Goal: Information Seeking & Learning: Learn about a topic

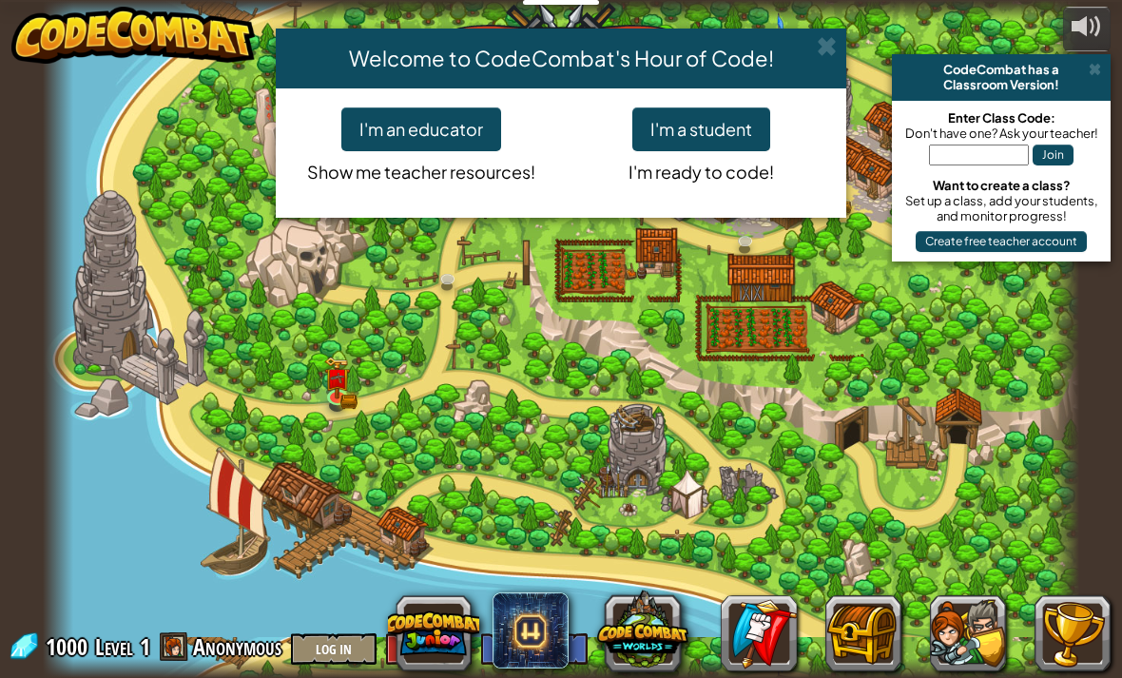
click at [690, 112] on button "I'm a student" at bounding box center [701, 129] width 138 height 44
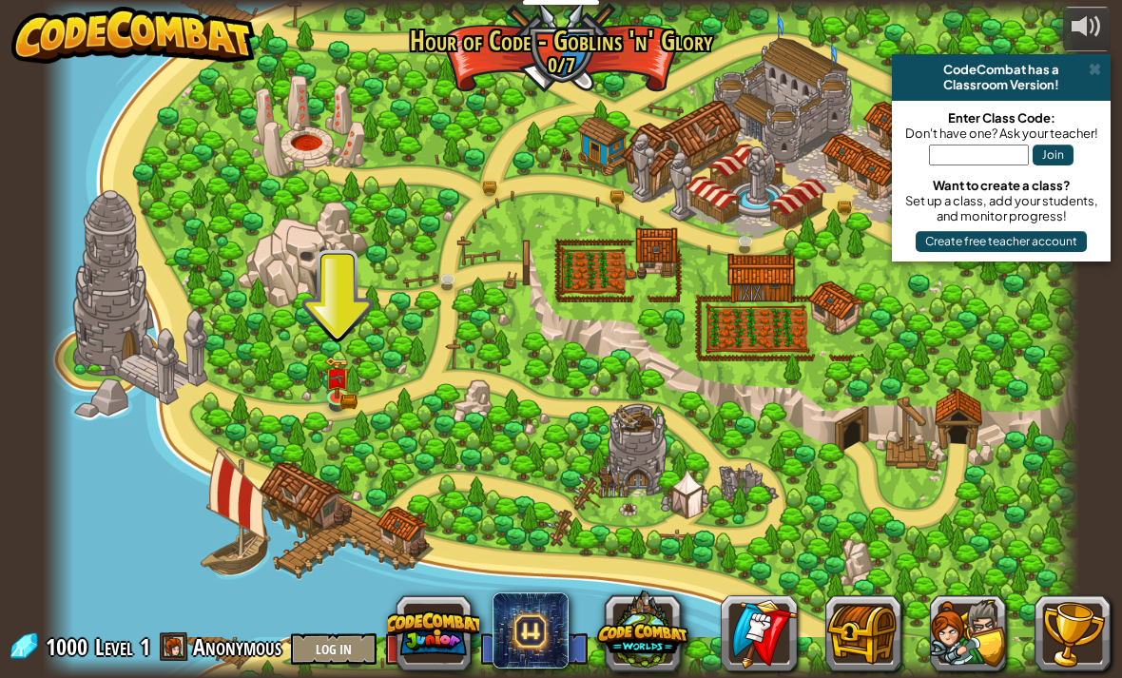
click at [325, 395] on img at bounding box center [338, 378] width 26 height 42
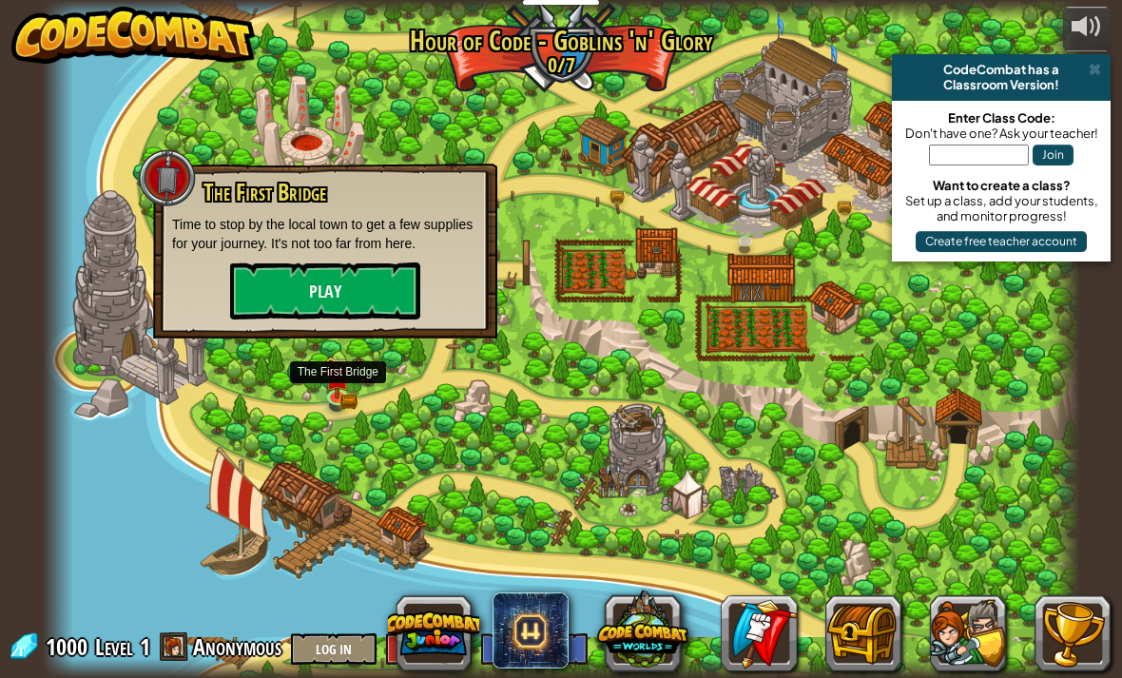
click at [353, 290] on button "Play" at bounding box center [325, 290] width 190 height 57
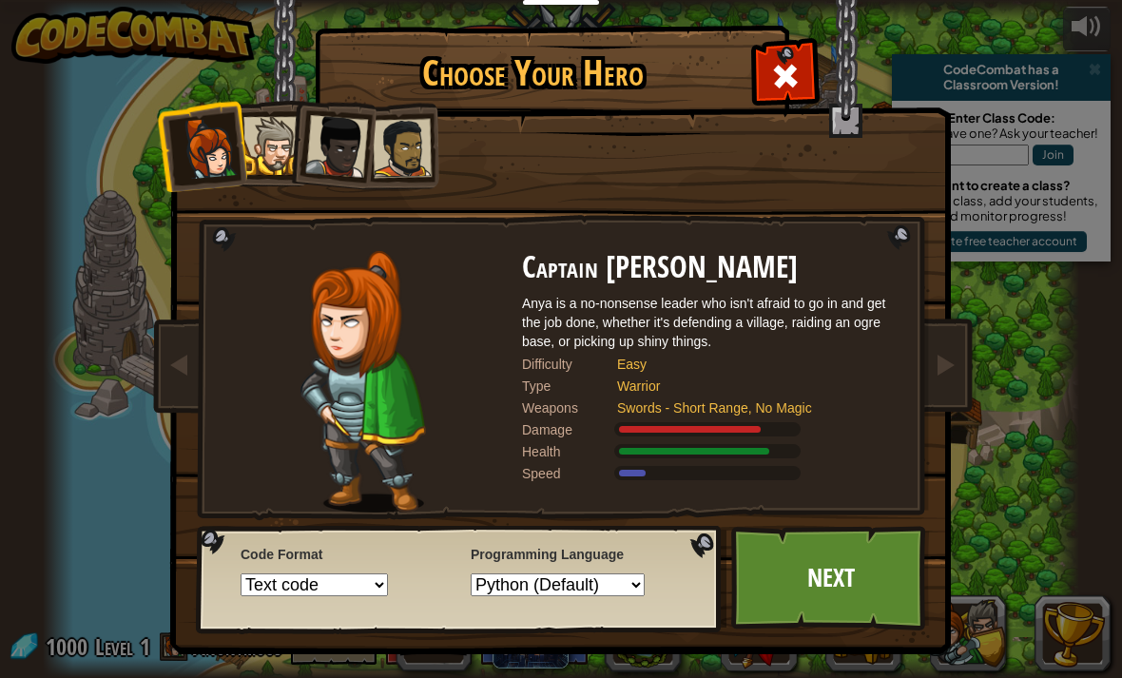
click at [285, 143] on div at bounding box center [272, 146] width 58 height 58
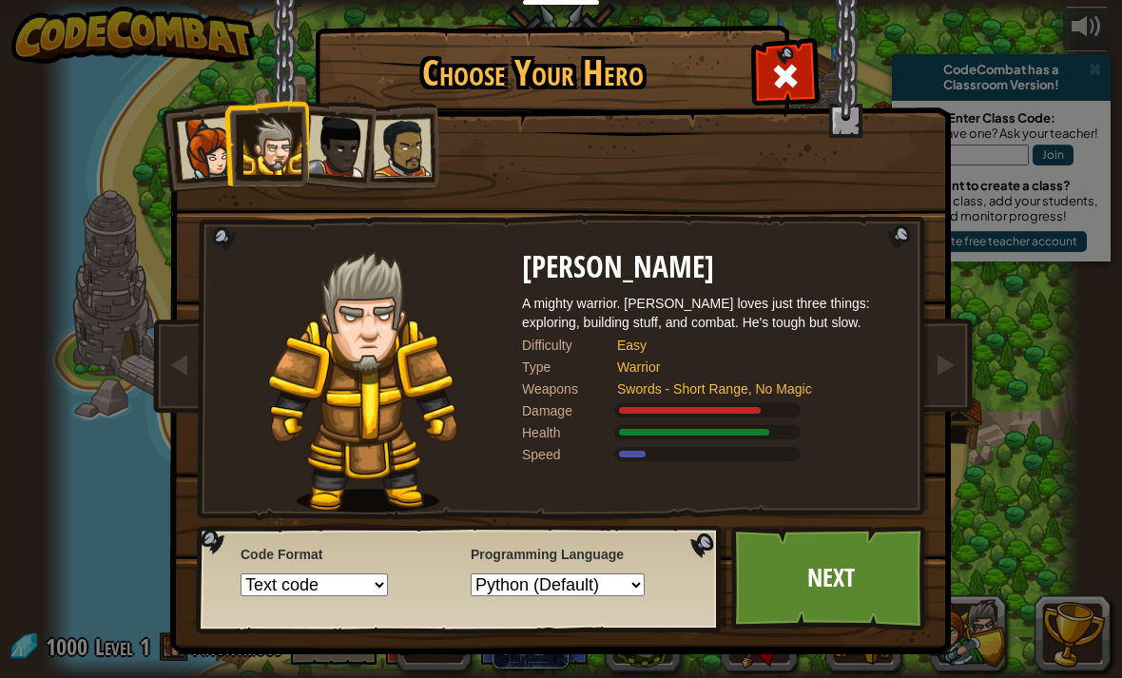
click at [363, 582] on select "Text code Blocks and code Blocks Blocks (Icons)" at bounding box center [314, 584] width 147 height 23
click at [866, 589] on link "Next" at bounding box center [830, 578] width 199 height 105
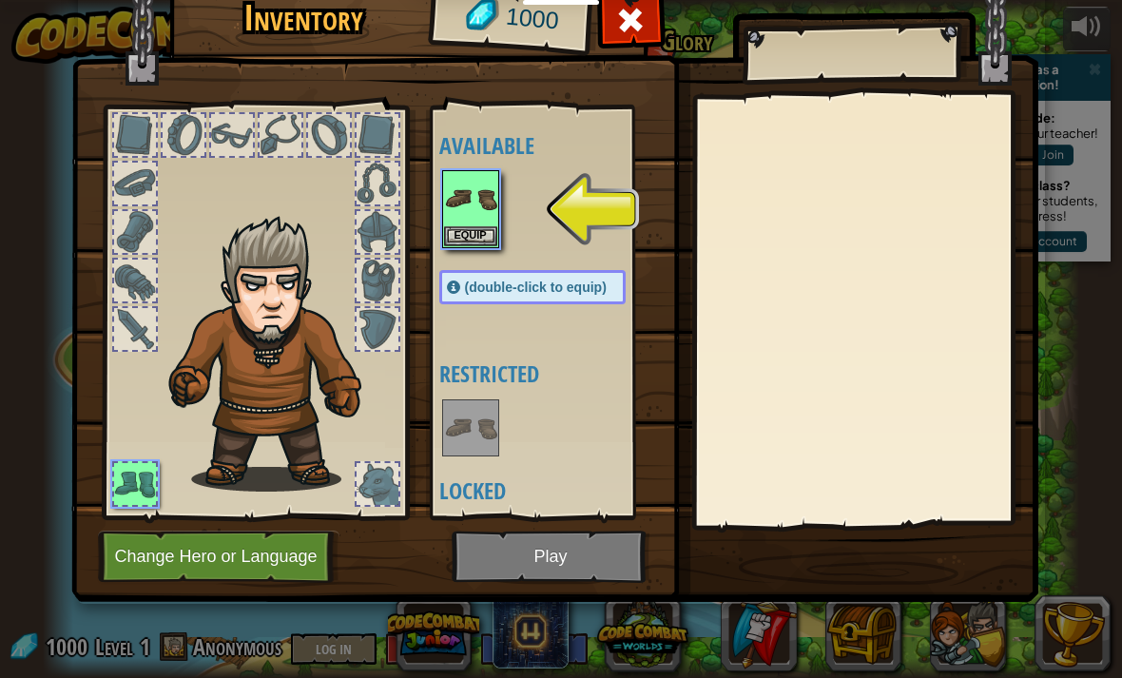
click at [480, 226] on button "Equip" at bounding box center [470, 236] width 53 height 20
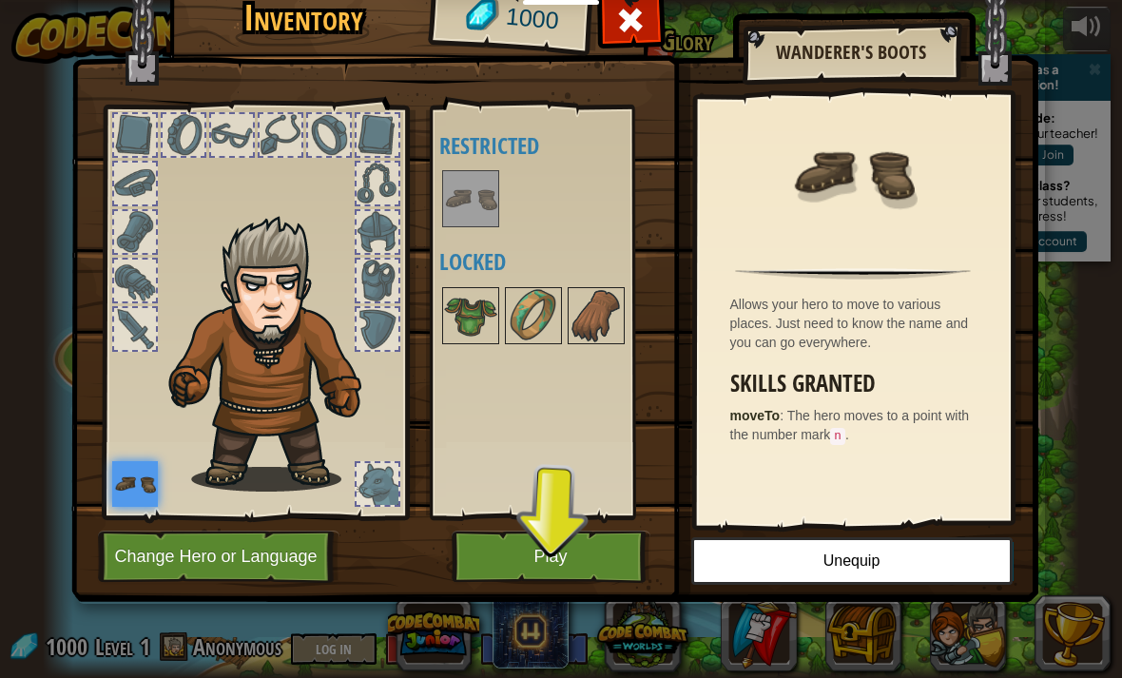
click at [585, 566] on button "Play" at bounding box center [551, 557] width 199 height 52
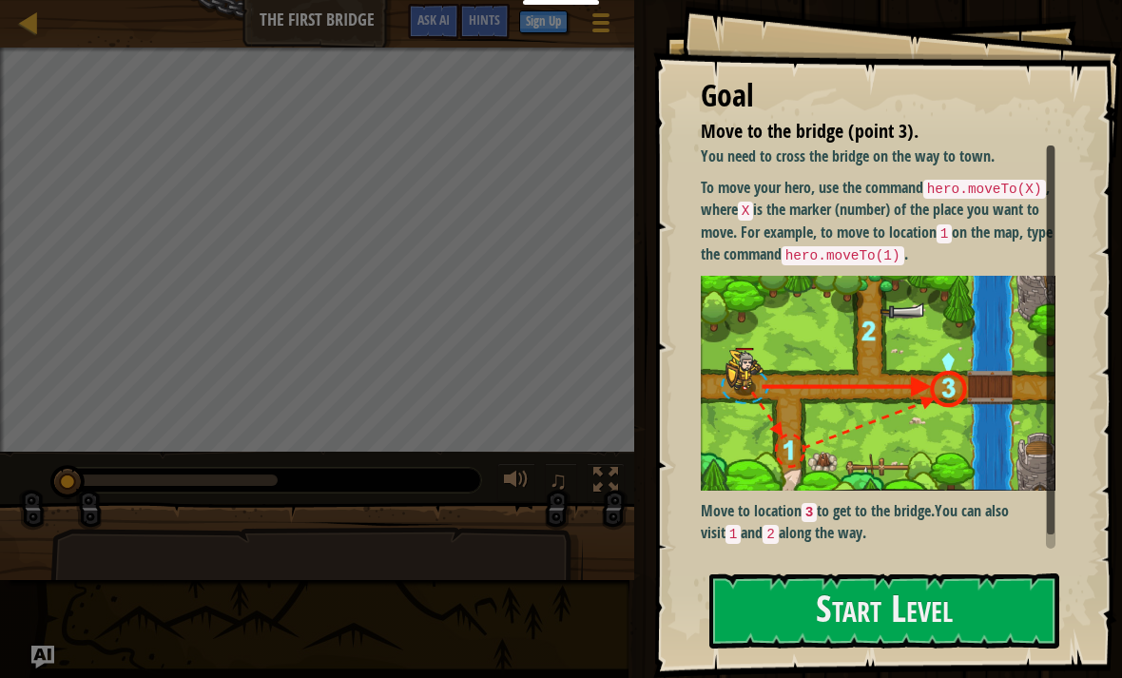
click at [833, 599] on button "Start Level" at bounding box center [884, 610] width 350 height 75
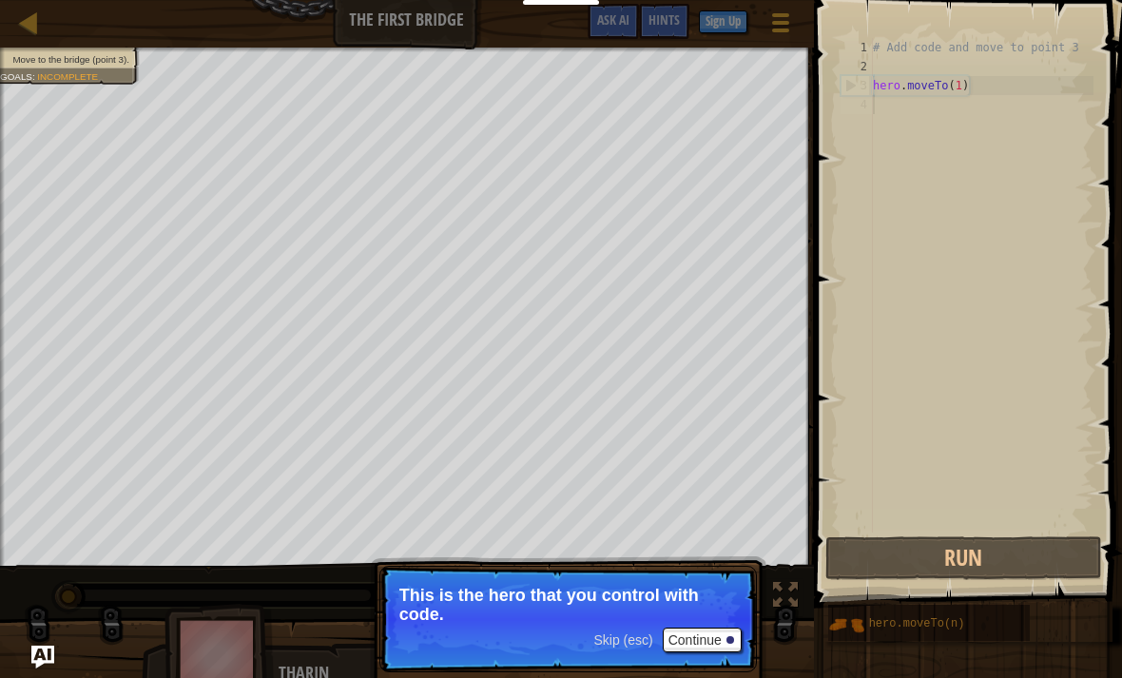
click at [716, 647] on button "Continue" at bounding box center [702, 640] width 79 height 25
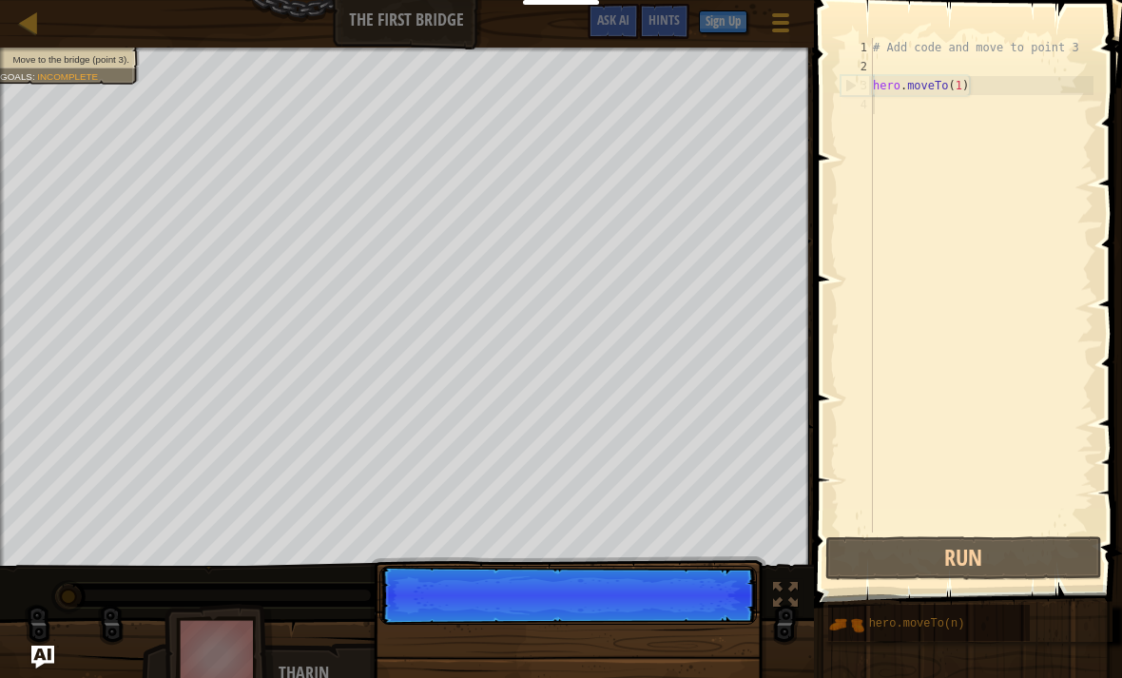
scroll to position [10, 0]
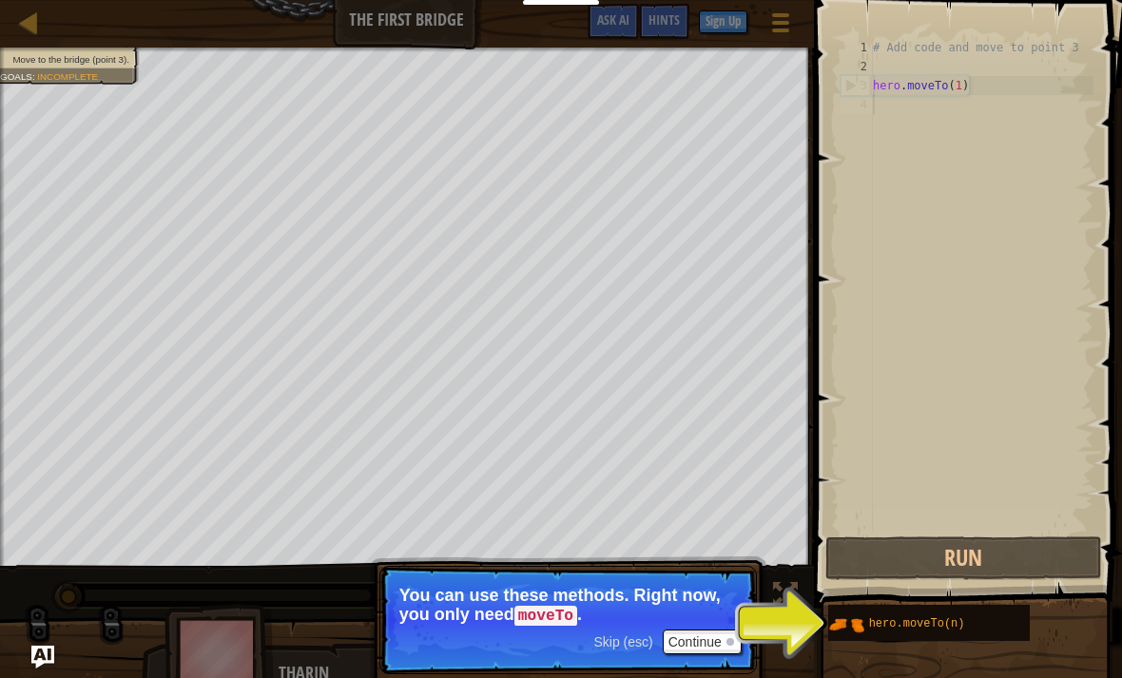
click at [727, 641] on div at bounding box center [730, 642] width 8 height 8
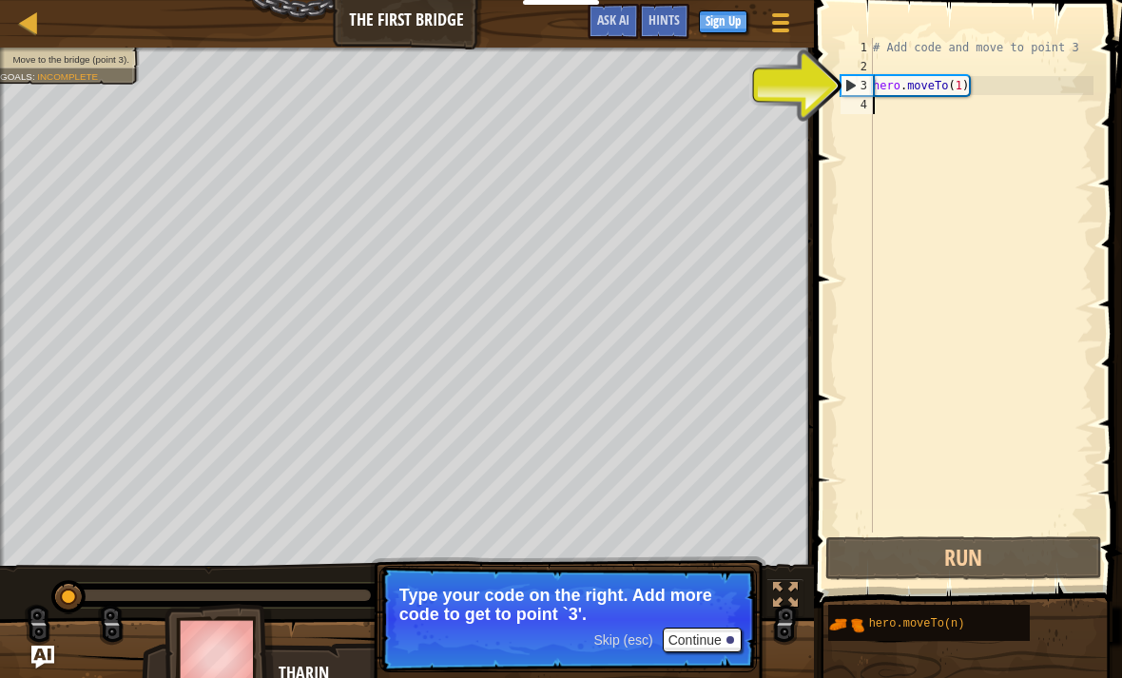
click at [711, 637] on button "Continue" at bounding box center [702, 640] width 79 height 25
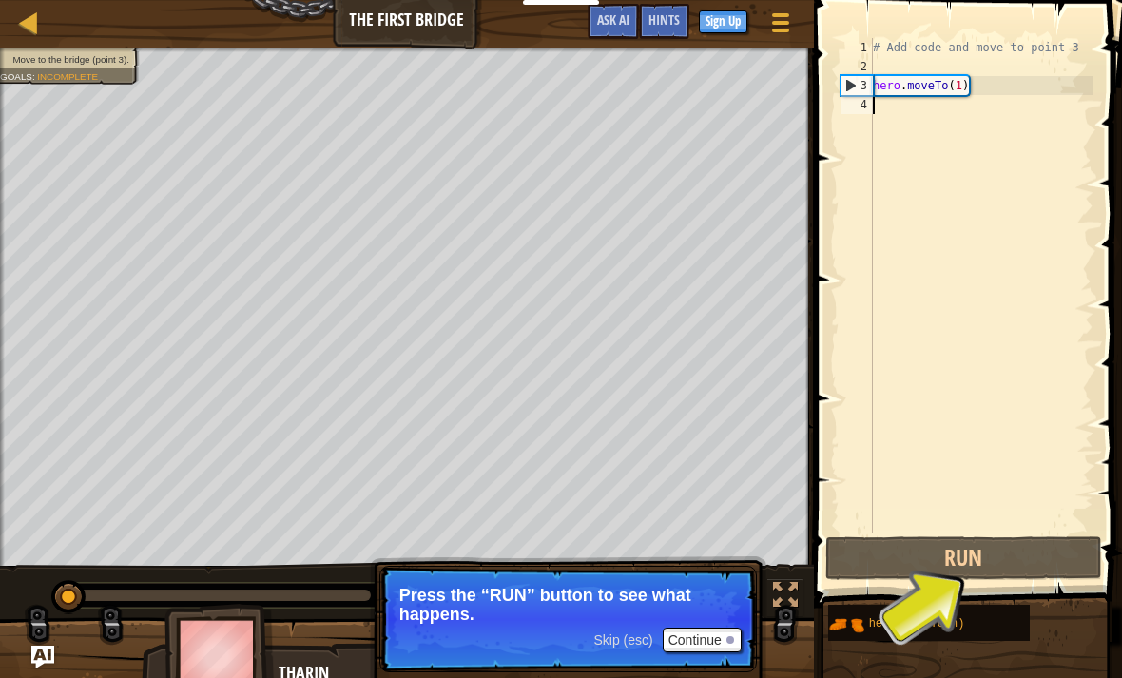
click at [986, 558] on button "Run" at bounding box center [963, 558] width 277 height 44
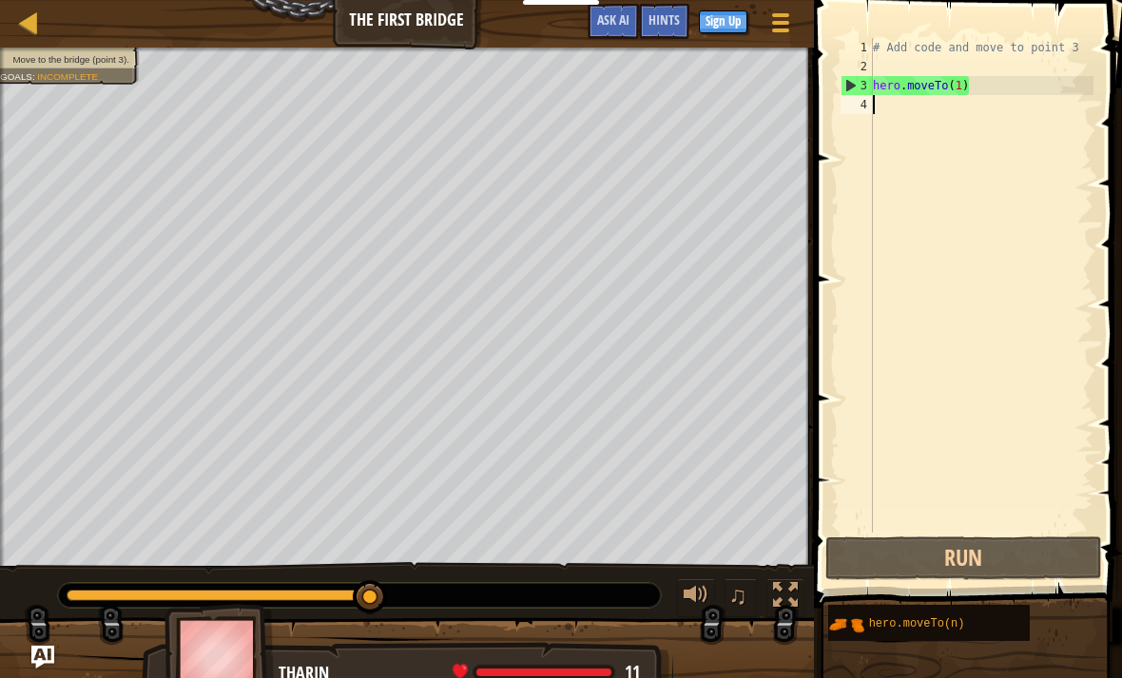
click at [988, 557] on button "Run" at bounding box center [963, 558] width 277 height 44
click at [975, 560] on button "Run" at bounding box center [963, 558] width 277 height 44
click at [316, 666] on div "Tharin" at bounding box center [467, 673] width 376 height 25
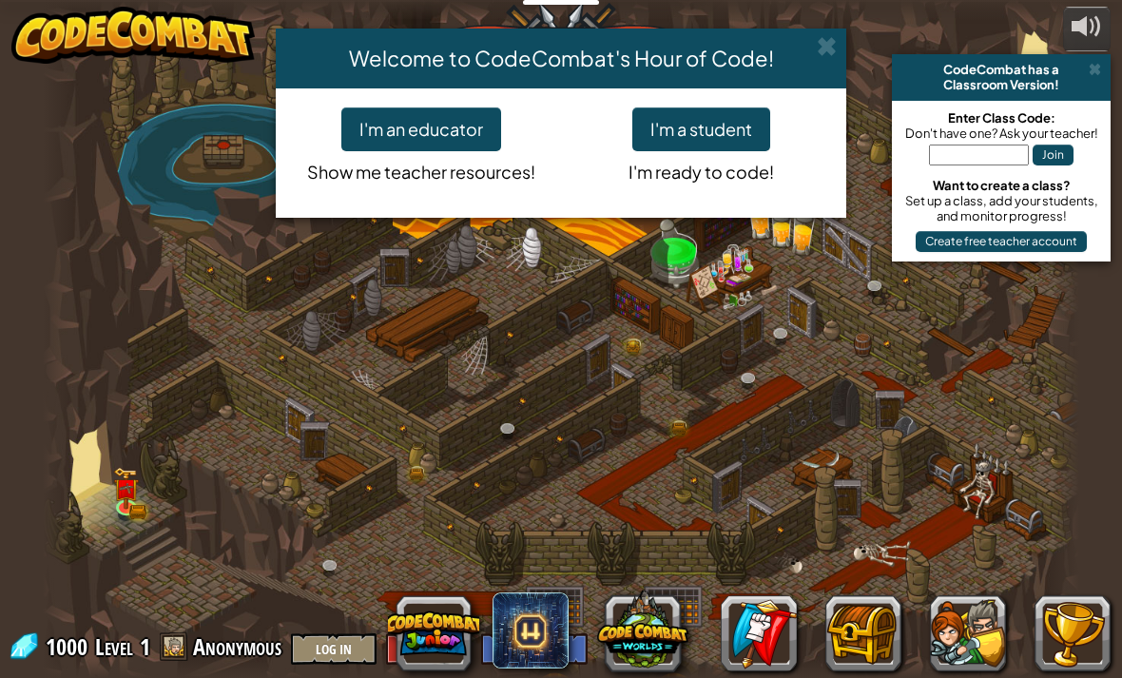
click at [724, 129] on button "I'm a student" at bounding box center [701, 129] width 138 height 44
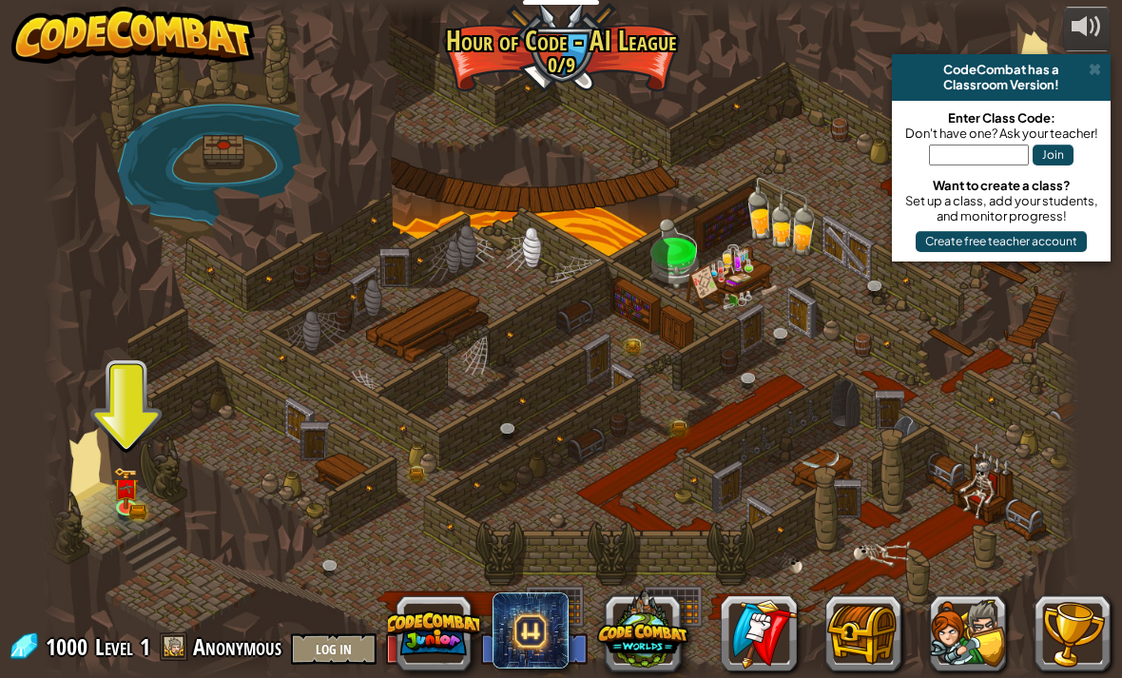
click at [150, 491] on div at bounding box center [561, 339] width 1037 height 678
click at [122, 493] on img at bounding box center [126, 488] width 26 height 42
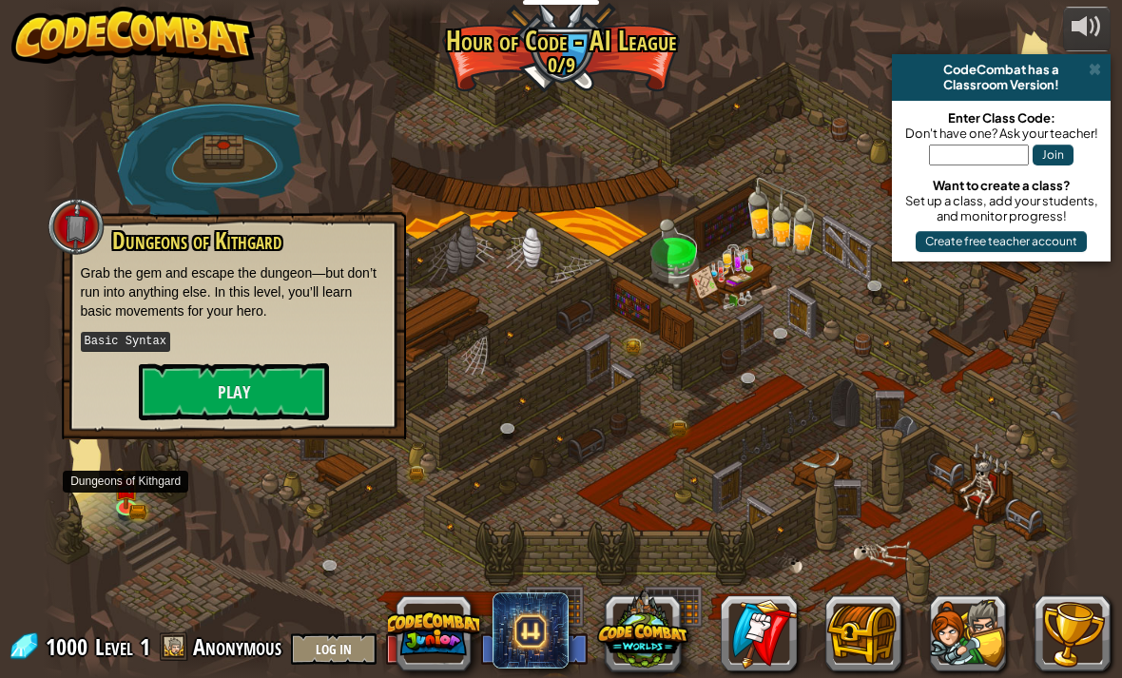
click at [279, 384] on button "Play" at bounding box center [234, 391] width 190 height 57
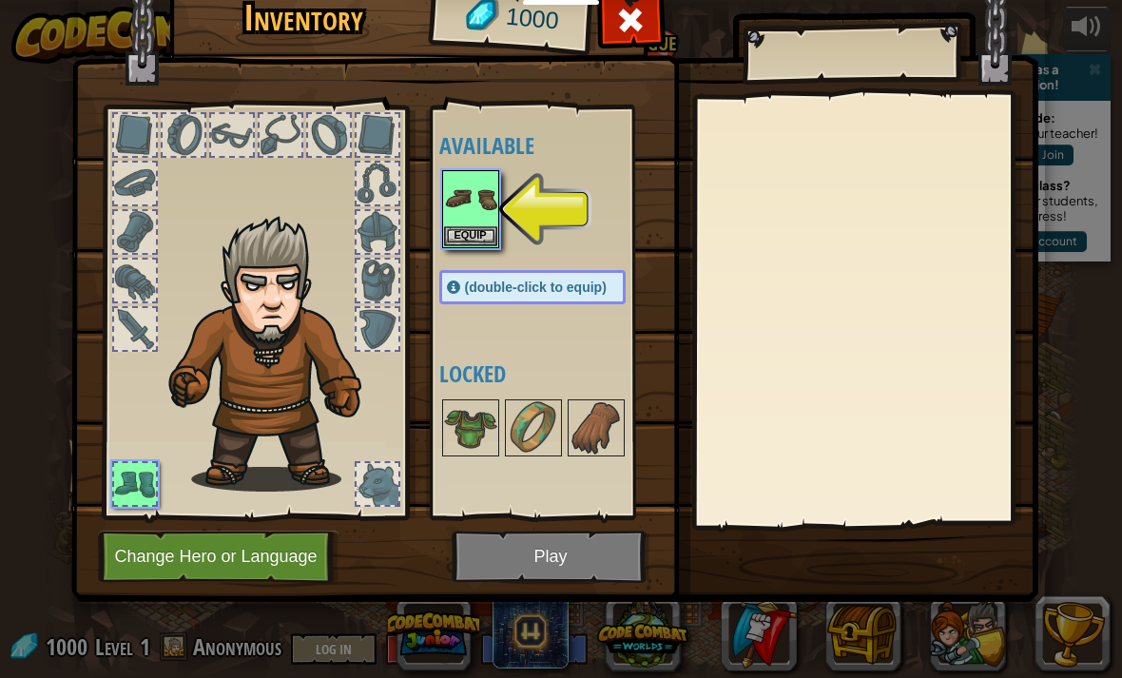
click at [472, 218] on img at bounding box center [470, 198] width 53 height 53
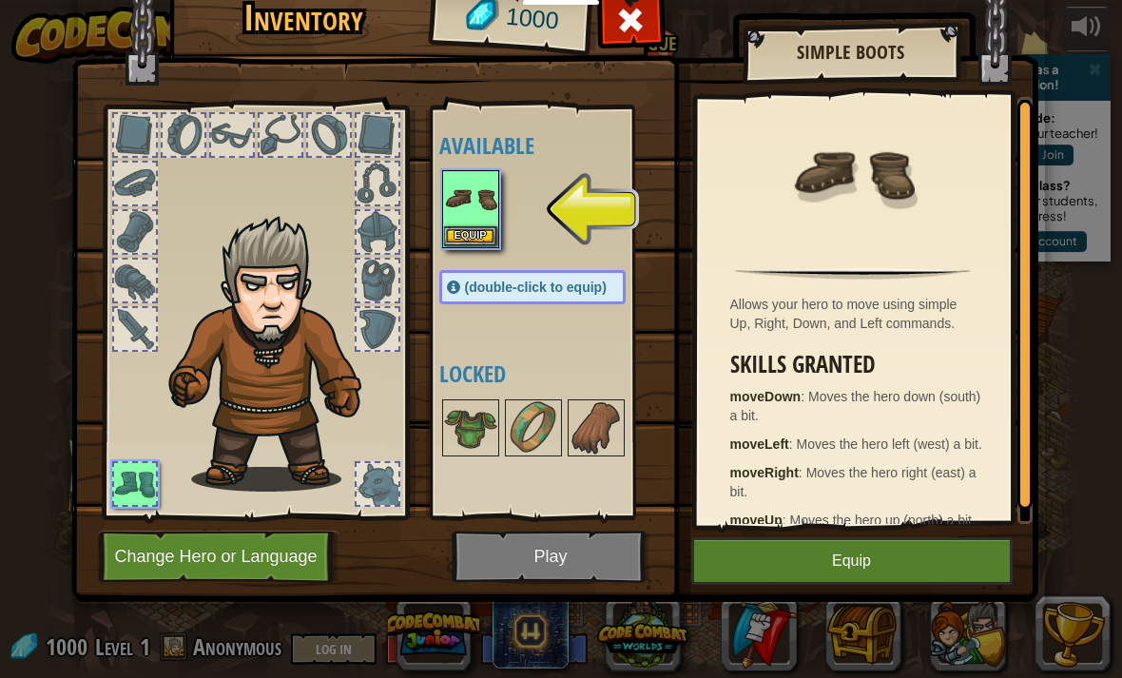
click at [586, 549] on img at bounding box center [554, 257] width 967 height 690
click at [597, 560] on img at bounding box center [554, 257] width 967 height 690
click at [920, 570] on button "Equip" at bounding box center [851, 561] width 321 height 48
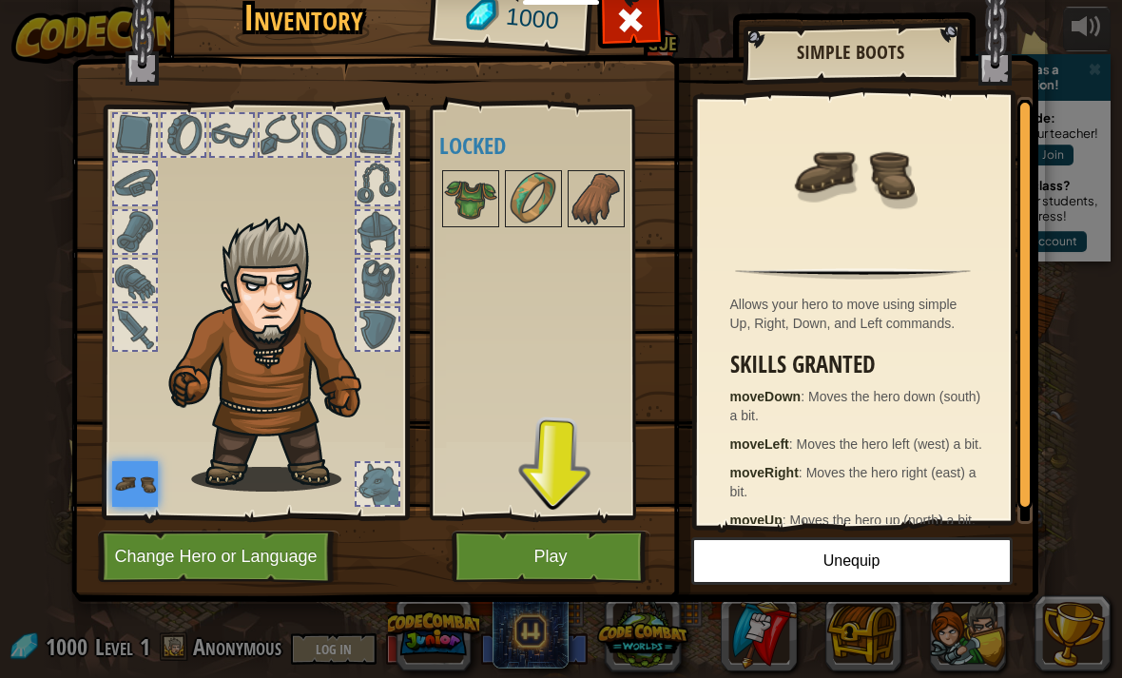
click at [576, 551] on button "Play" at bounding box center [551, 557] width 199 height 52
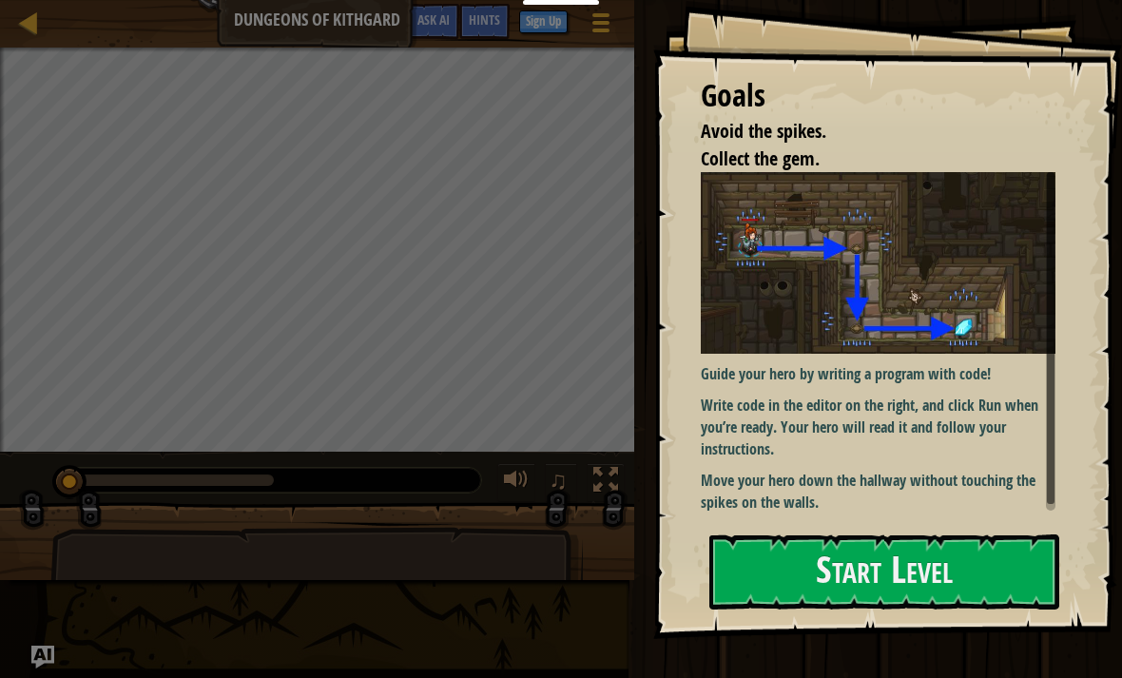
click at [917, 562] on button "Start Level" at bounding box center [884, 571] width 350 height 75
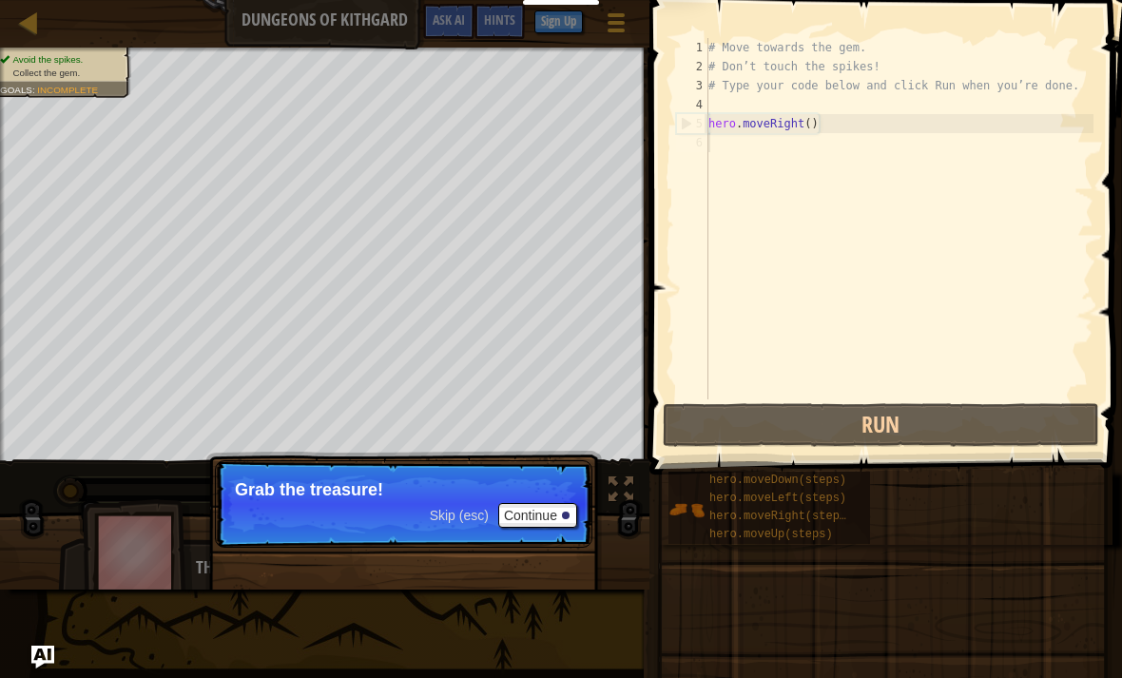
click at [554, 522] on button "Continue" at bounding box center [537, 515] width 79 height 25
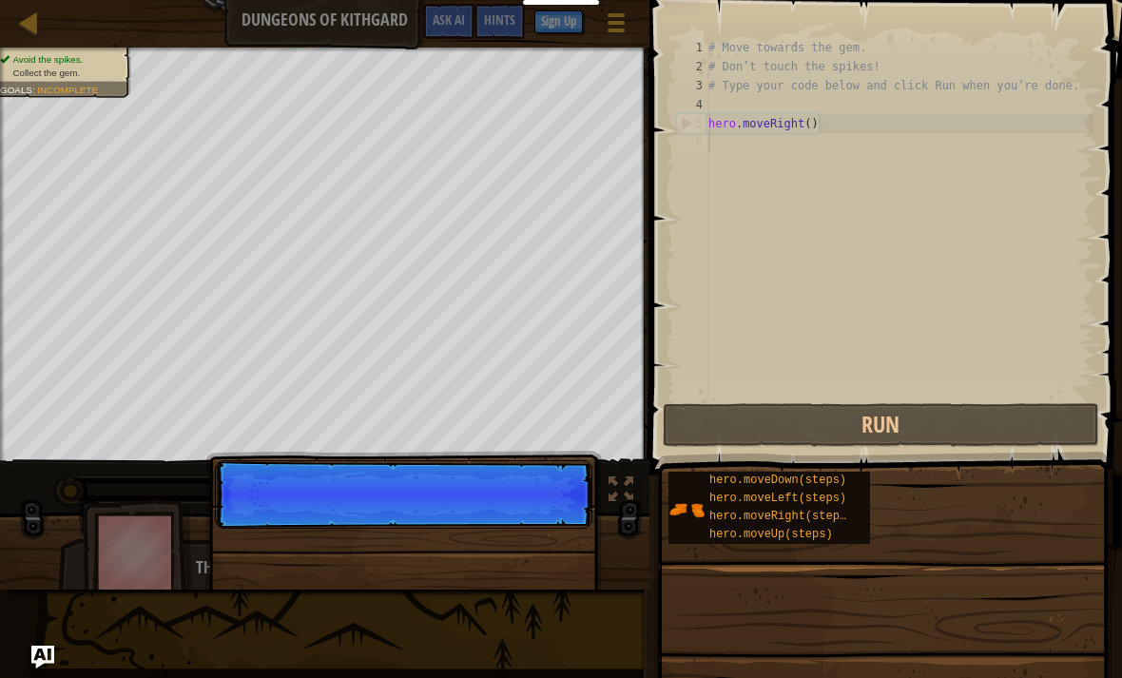
scroll to position [10, 0]
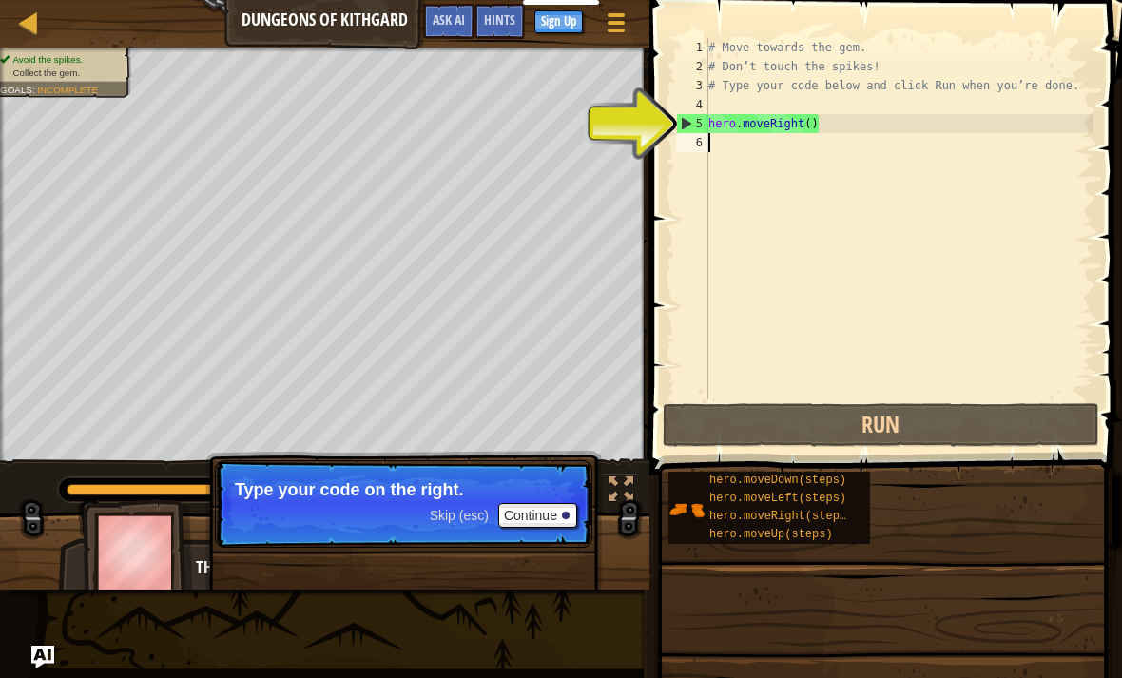
click at [549, 522] on button "Continue" at bounding box center [537, 515] width 79 height 25
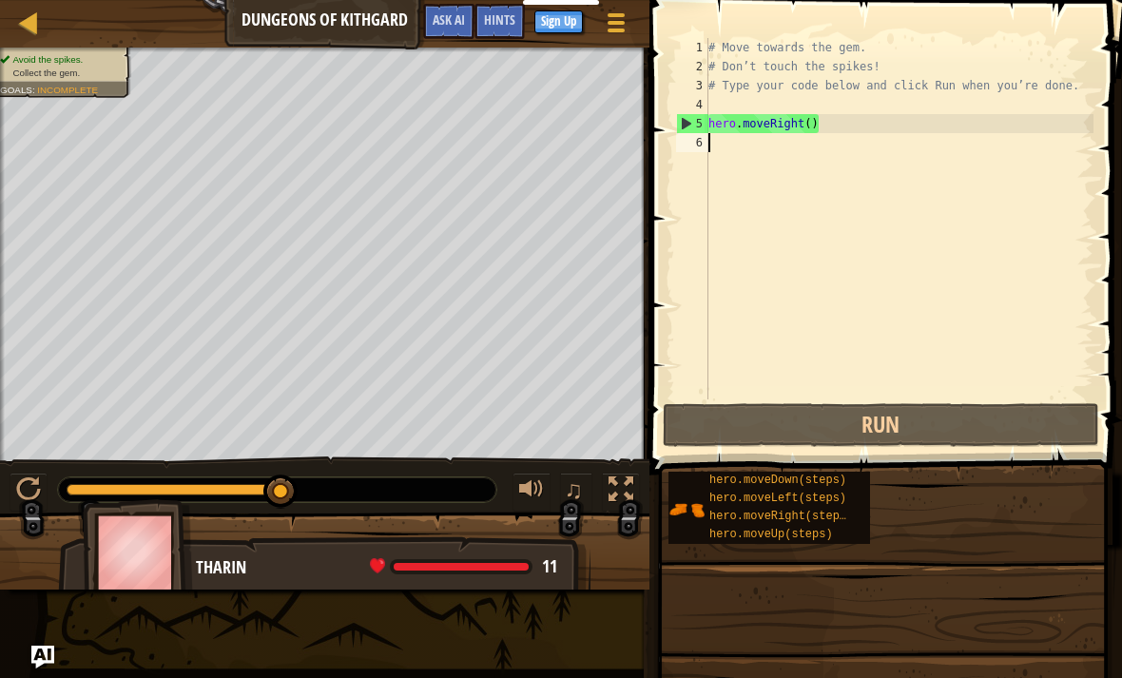
click at [893, 419] on button "Run" at bounding box center [881, 425] width 436 height 44
click at [881, 422] on button "Run" at bounding box center [881, 425] width 436 height 44
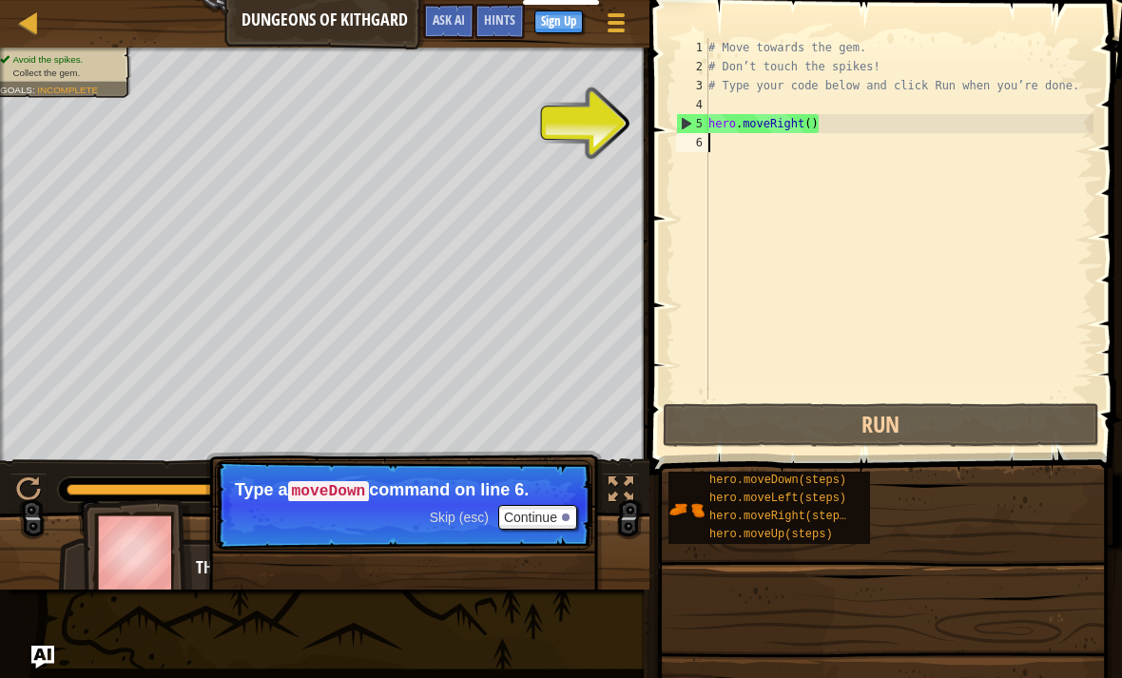
click at [545, 506] on button "Continue" at bounding box center [537, 517] width 79 height 25
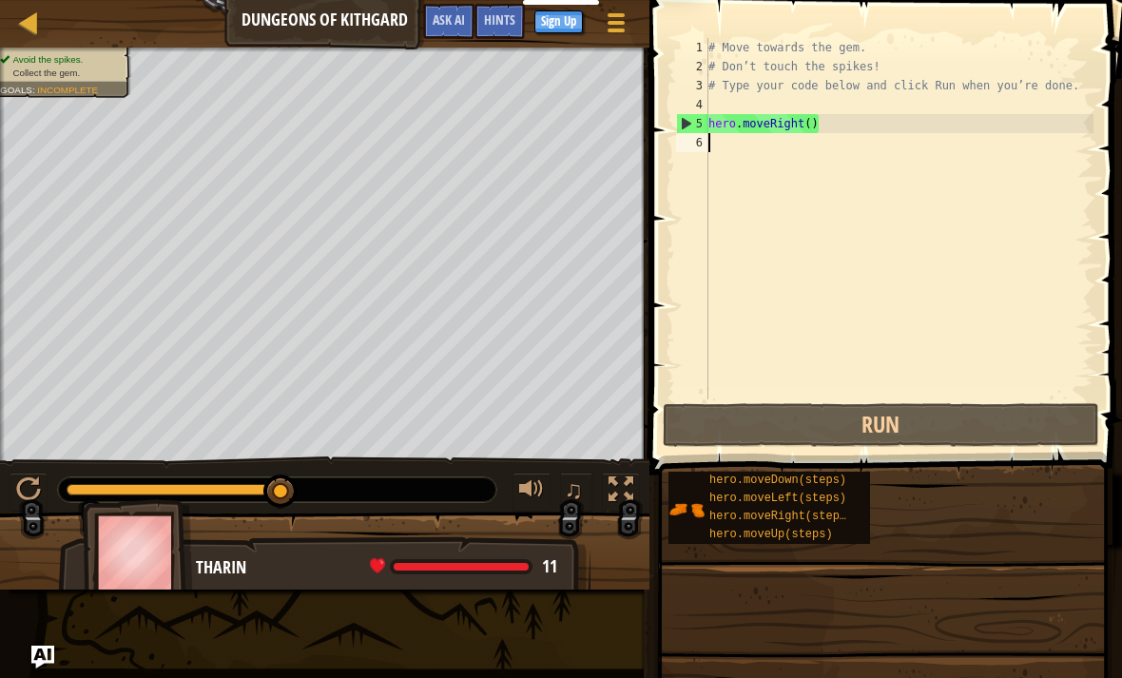
click at [932, 425] on button "Run" at bounding box center [881, 425] width 436 height 44
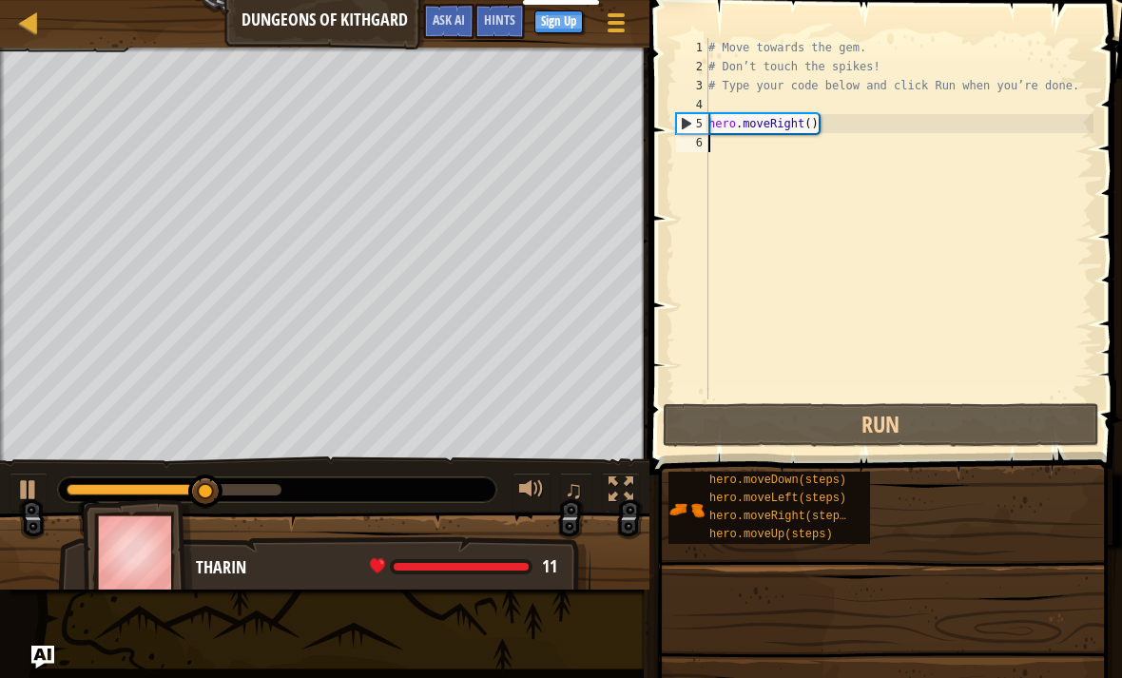
click at [933, 427] on button "Run" at bounding box center [881, 425] width 436 height 44
click at [911, 432] on button "Run" at bounding box center [881, 425] width 436 height 44
click at [913, 432] on button "Run" at bounding box center [881, 425] width 436 height 44
click at [916, 425] on button "Running" at bounding box center [881, 425] width 436 height 44
click at [930, 414] on button "Run" at bounding box center [881, 425] width 436 height 44
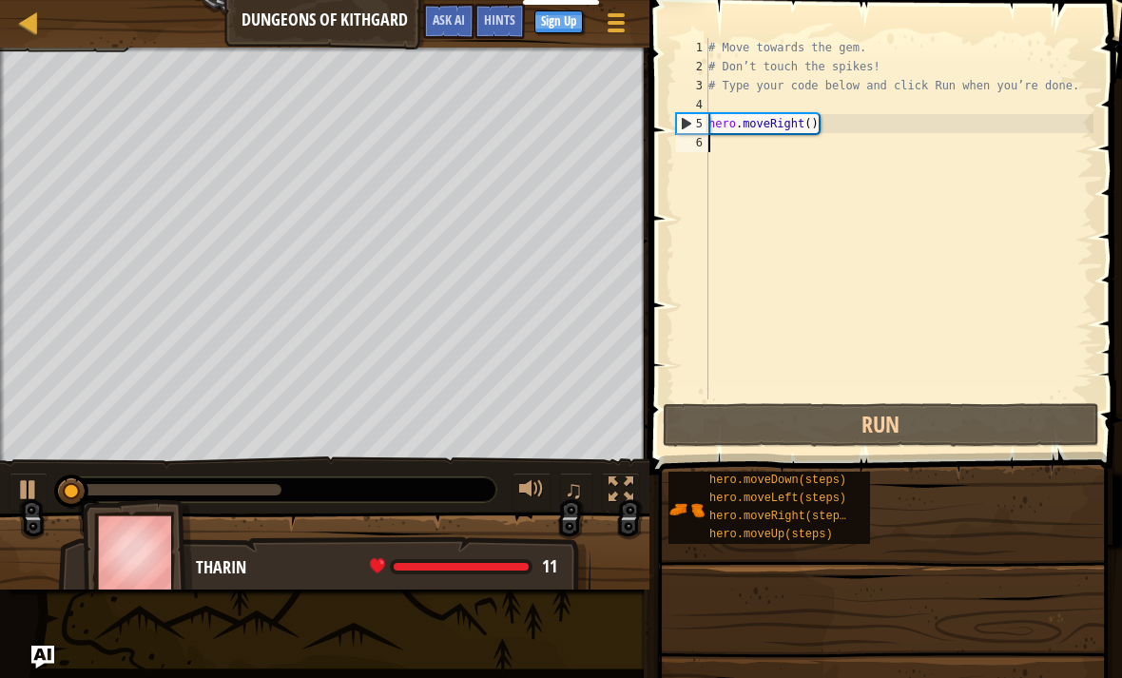
click at [934, 432] on button "Run" at bounding box center [881, 425] width 436 height 44
click at [941, 419] on button "Run" at bounding box center [881, 425] width 436 height 44
click at [937, 432] on button "Run" at bounding box center [881, 425] width 436 height 44
click at [939, 409] on button "Run" at bounding box center [881, 425] width 436 height 44
click at [950, 426] on button "Run" at bounding box center [881, 425] width 436 height 44
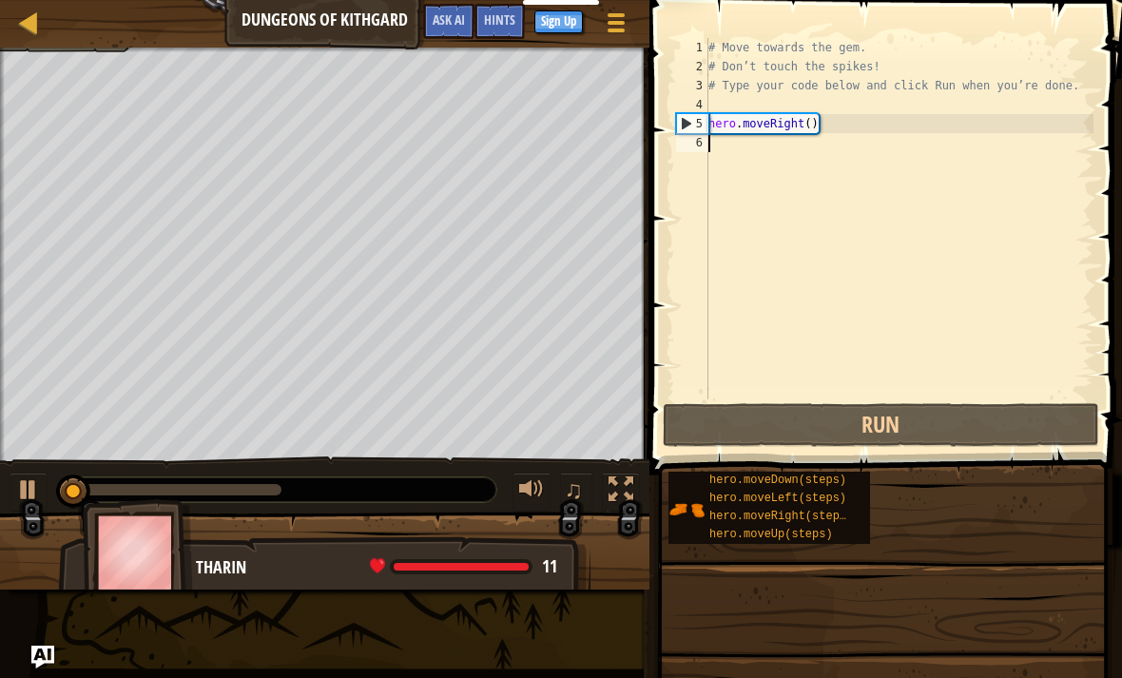
click at [943, 420] on button "Run" at bounding box center [881, 425] width 436 height 44
